Goal: Task Accomplishment & Management: Manage account settings

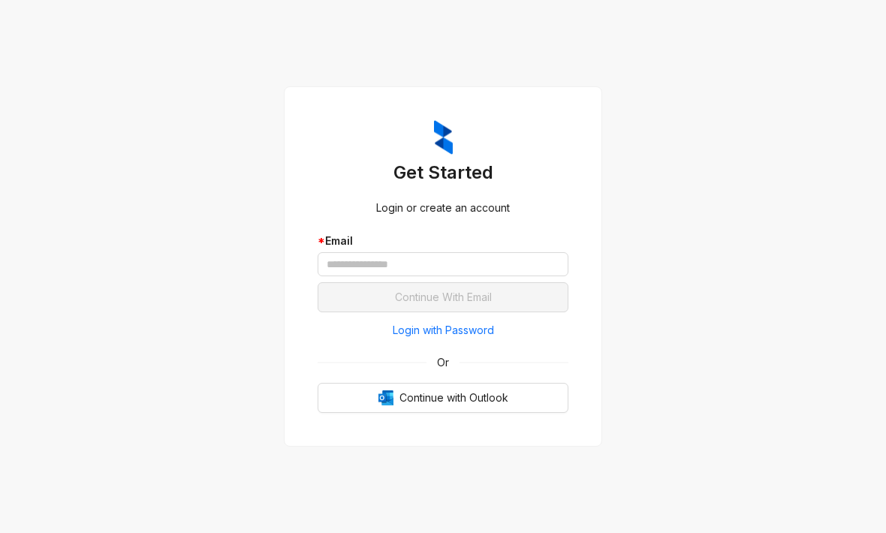
click at [522, 396] on div "Login with Password Or Continue with Outlook" at bounding box center [442, 365] width 251 height 95
click at [521, 396] on div "Login with Password Or Continue with Outlook" at bounding box center [442, 365] width 251 height 95
click at [445, 406] on span "Continue with Outlook" at bounding box center [453, 398] width 109 height 17
click at [441, 406] on span "Continue with Outlook" at bounding box center [453, 398] width 109 height 17
click at [447, 406] on span "Continue with Outlook" at bounding box center [453, 398] width 109 height 17
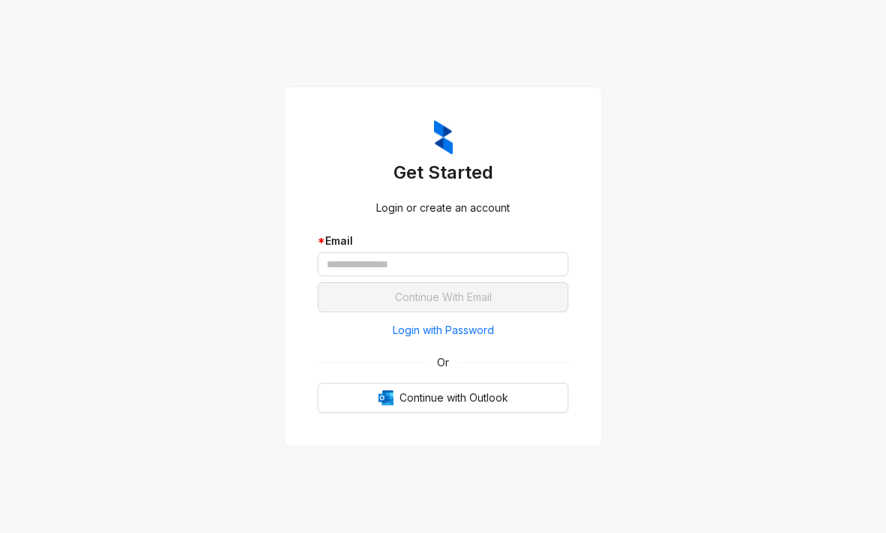
click at [443, 406] on span "Continue with Outlook" at bounding box center [453, 398] width 109 height 17
click at [442, 406] on span "Continue with Outlook" at bounding box center [453, 398] width 109 height 17
click at [593, 390] on div "Get Started Login or create an account * Email Continue With Email Login with P…" at bounding box center [443, 266] width 318 height 360
click at [507, 276] on input "text" at bounding box center [442, 264] width 251 height 24
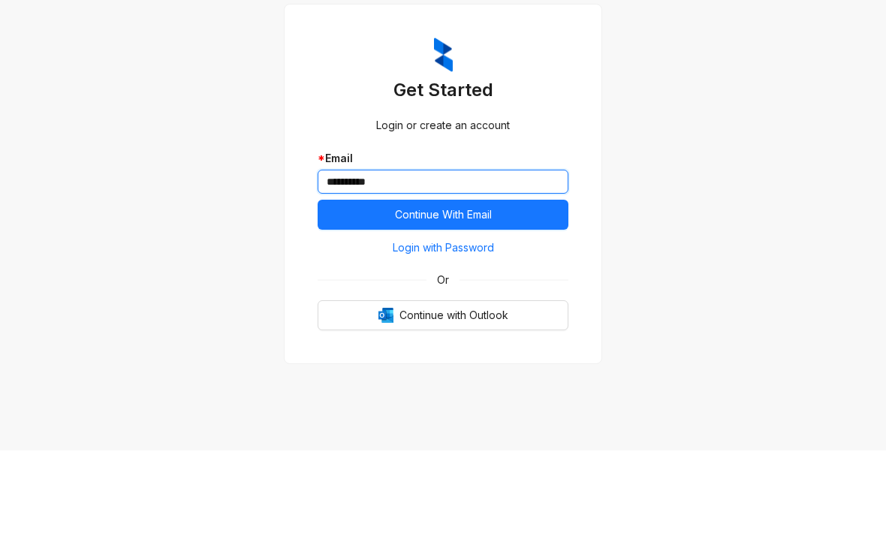
type input "*********"
